Goal: Transaction & Acquisition: Purchase product/service

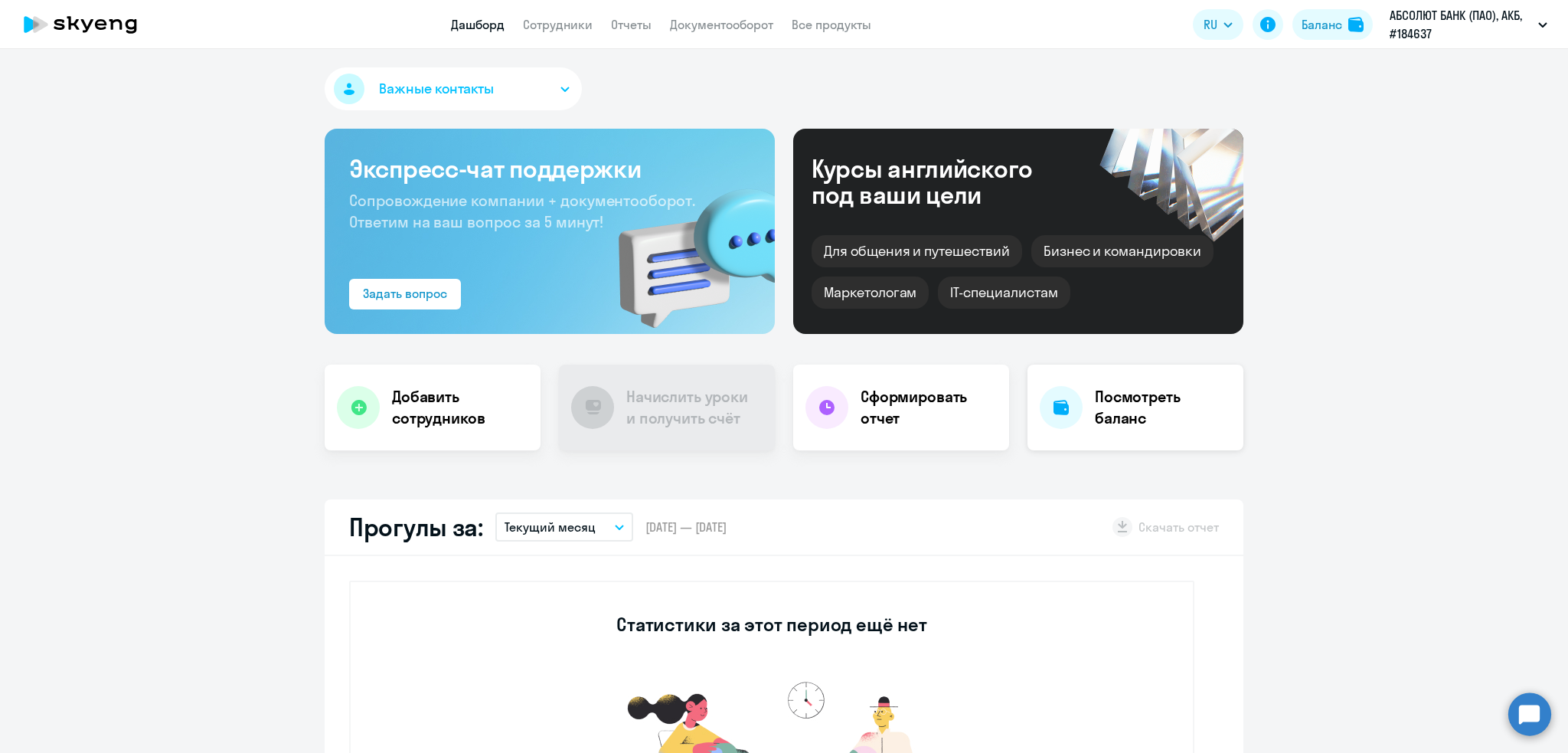
click at [1138, 402] on h4 "Посмотреть баланс" at bounding box center [1163, 407] width 137 height 43
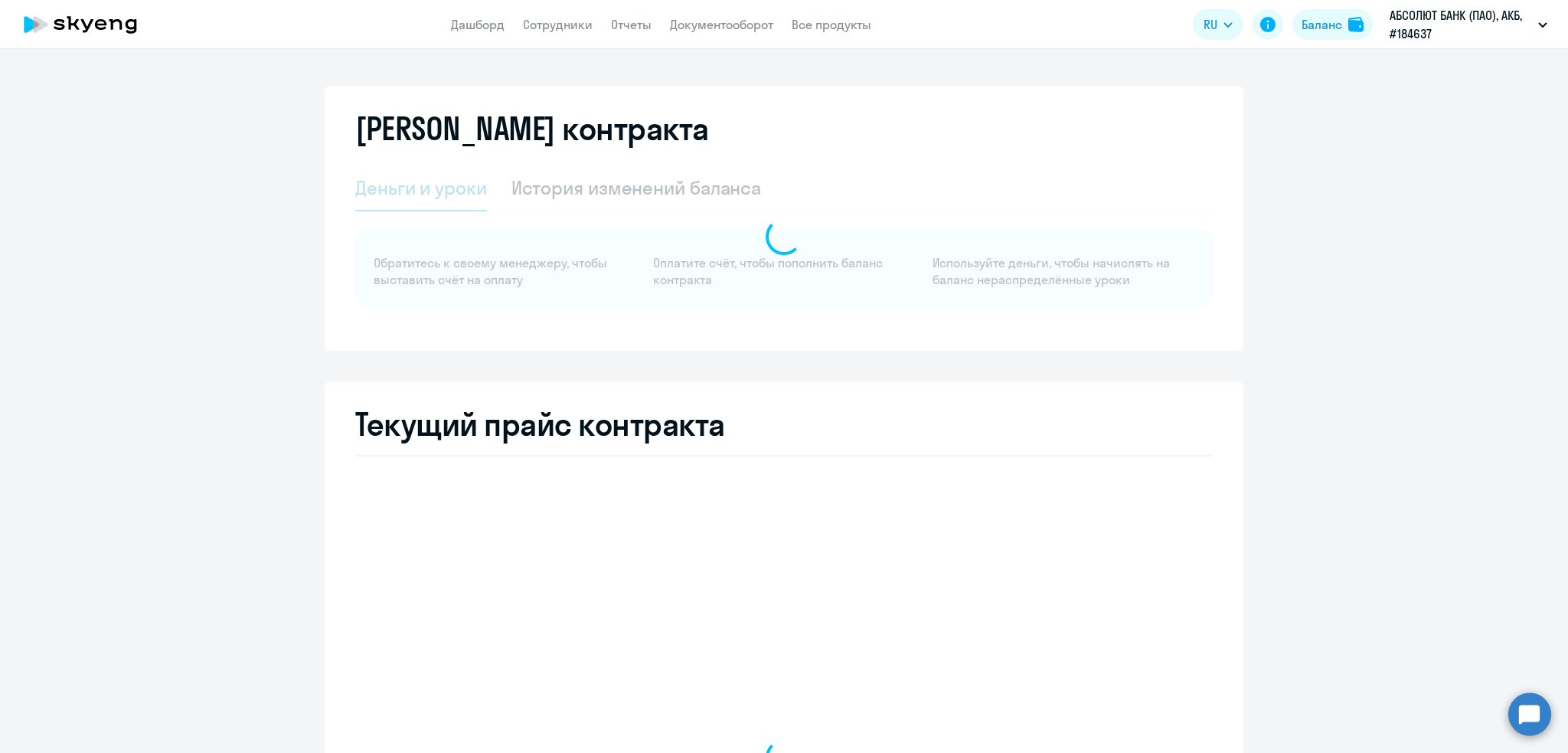
select select "english_adult_not_native_speaker"
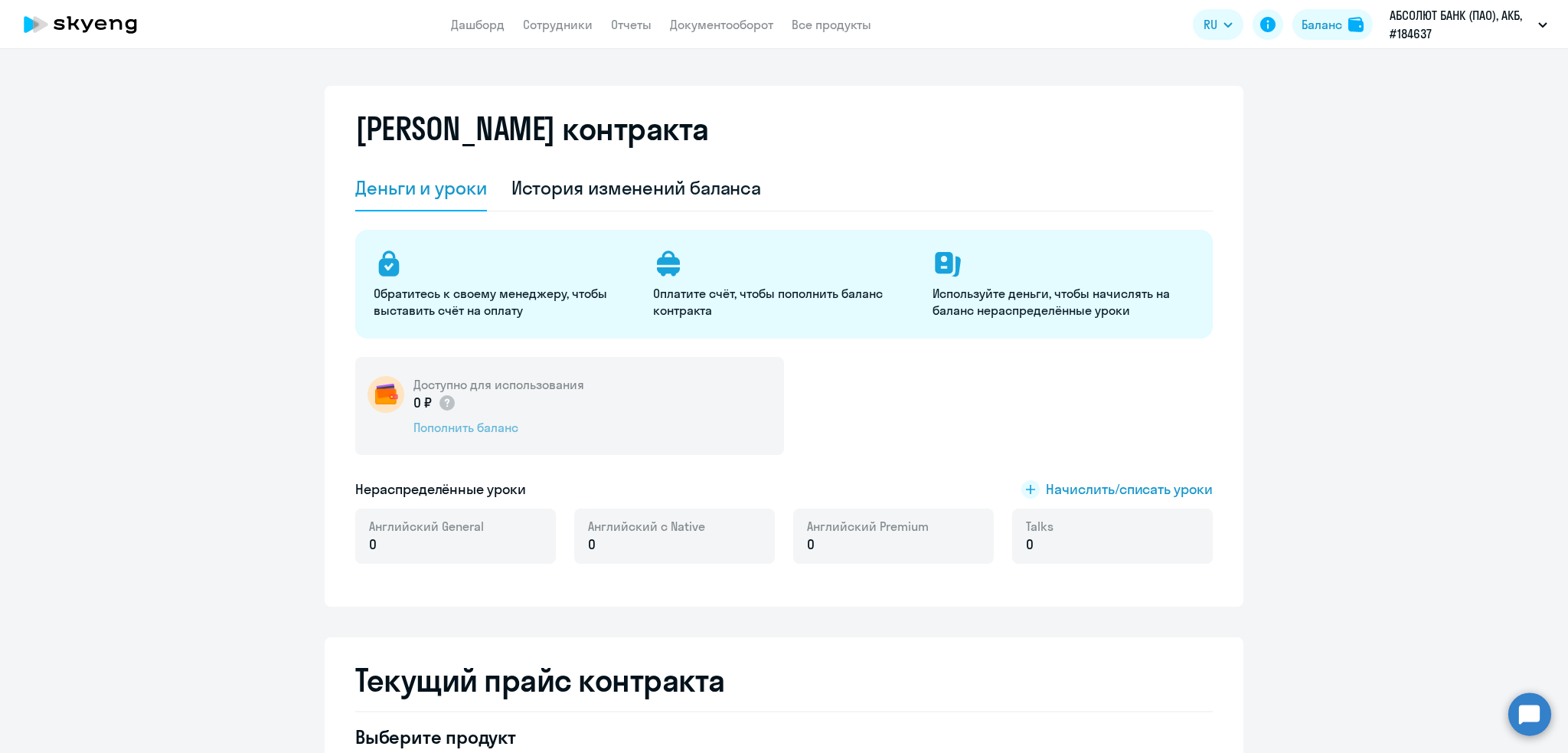
click at [487, 423] on div "Пополнить баланс" at bounding box center [499, 428] width 171 height 17
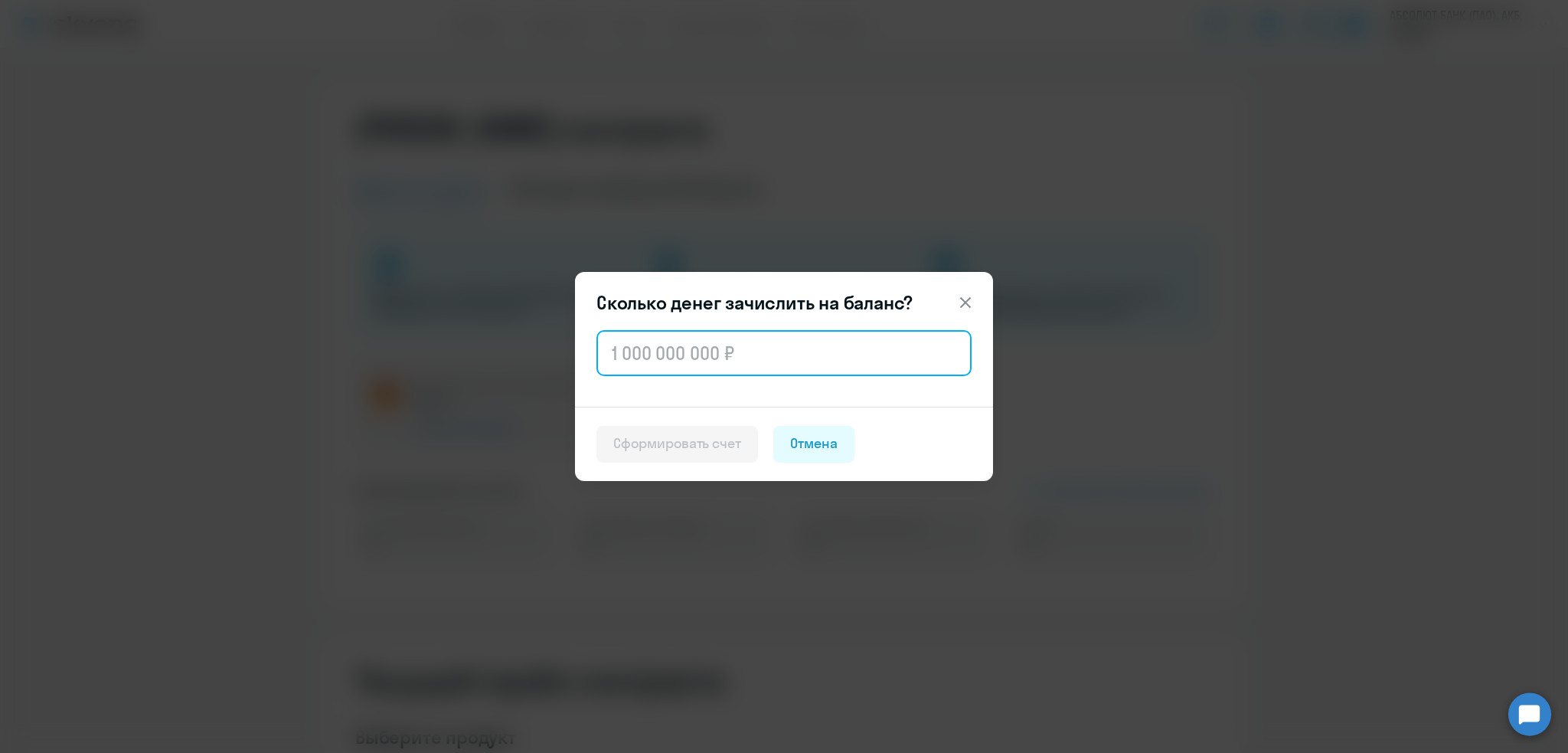
click at [652, 357] on input "text" at bounding box center [784, 353] width 376 height 46
type input "99 304"
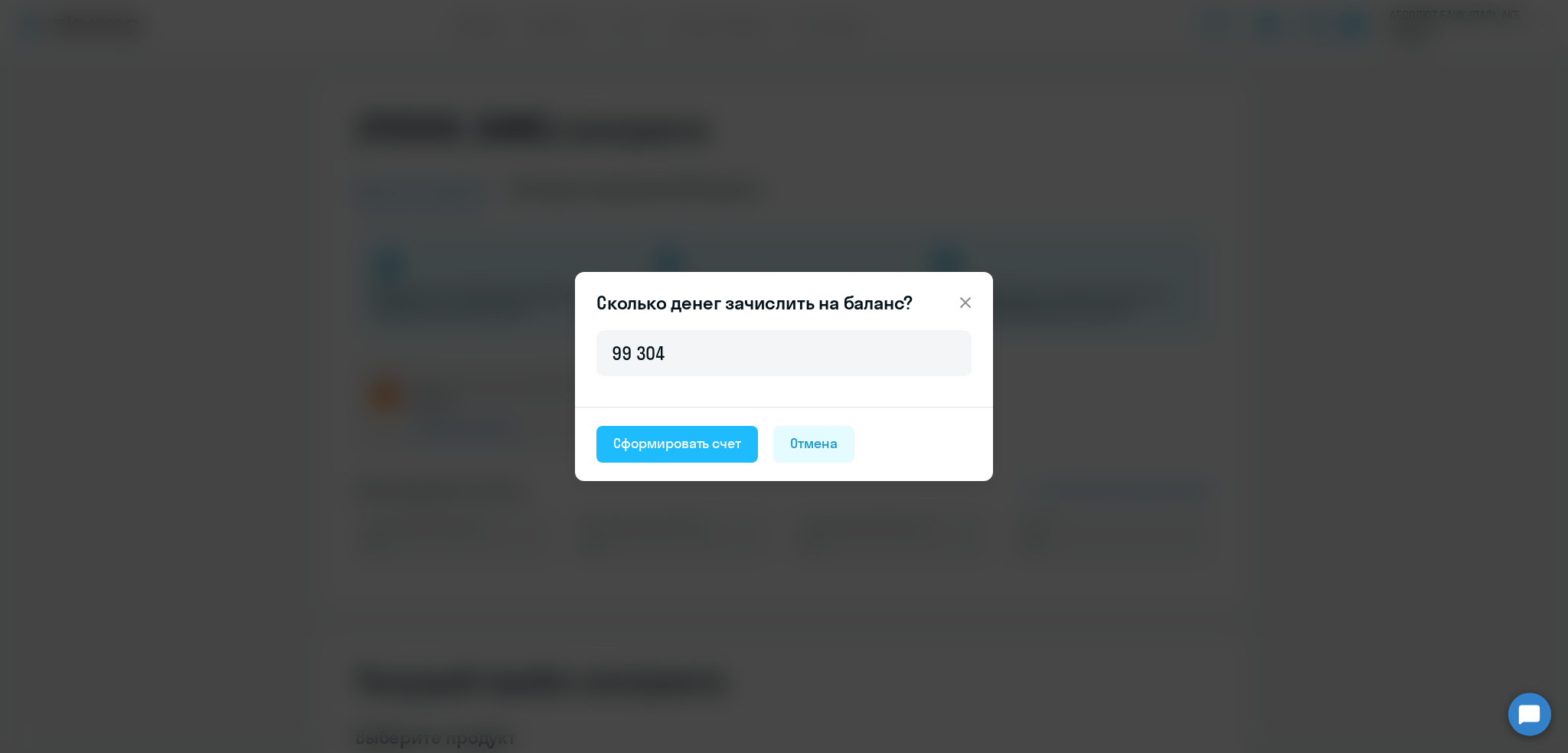
click at [631, 445] on div "Сформировать счет" at bounding box center [678, 444] width 128 height 20
